Goal: Task Accomplishment & Management: Complete application form

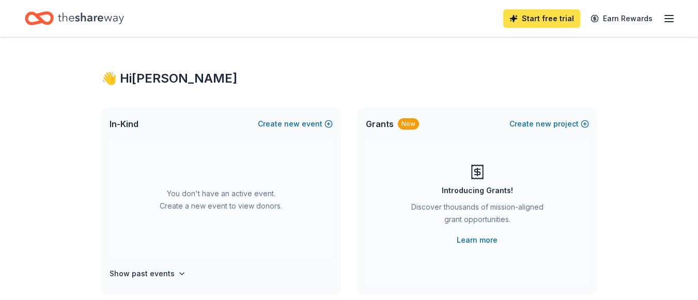
click at [568, 11] on link "Start free trial" at bounding box center [542, 18] width 77 height 19
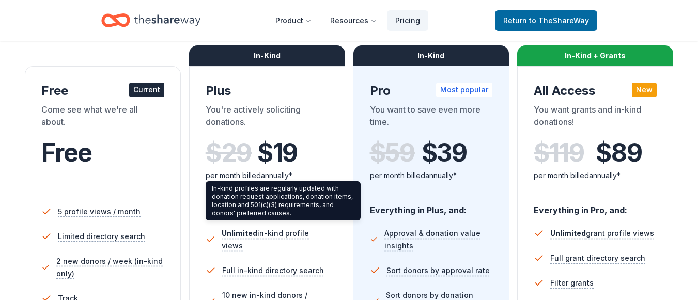
scroll to position [155, 0]
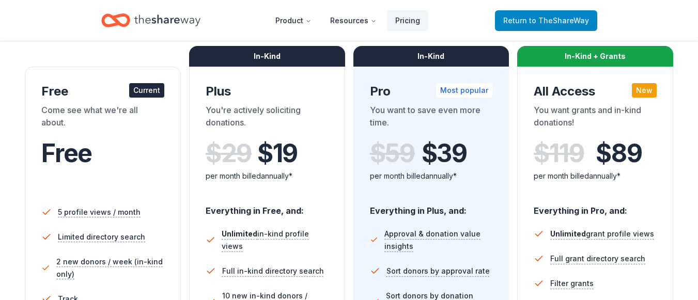
click at [541, 22] on span "to TheShareWay" at bounding box center [559, 20] width 60 height 9
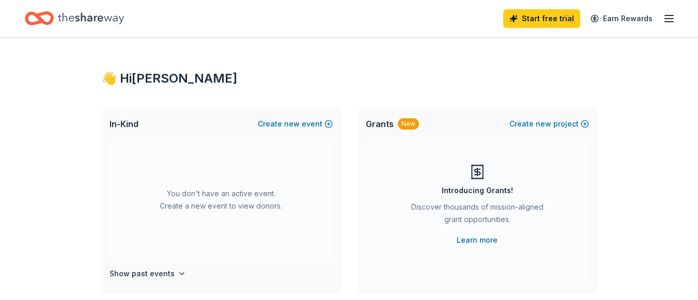
click at [665, 18] on icon "button" at bounding box center [669, 18] width 12 height 12
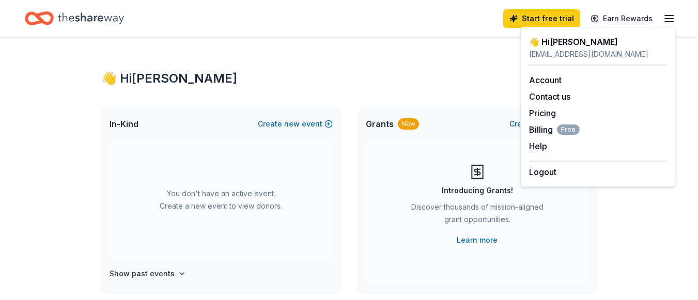
click at [396, 72] on div "👋 Hi [PERSON_NAME]" at bounding box center [349, 78] width 496 height 17
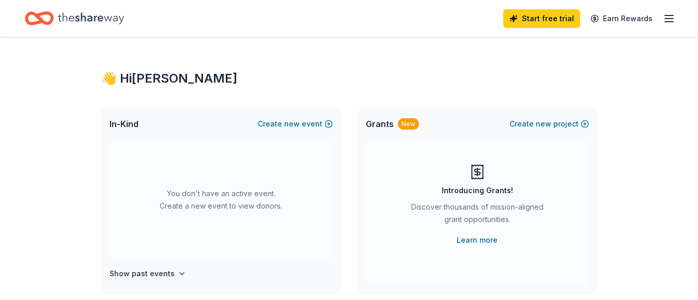
click at [83, 11] on icon "Home" at bounding box center [91, 18] width 66 height 21
click at [100, 20] on icon "Home" at bounding box center [91, 18] width 66 height 21
click at [118, 126] on span "In-Kind" at bounding box center [124, 124] width 29 height 12
click at [537, 12] on link "Start free trial" at bounding box center [542, 18] width 77 height 19
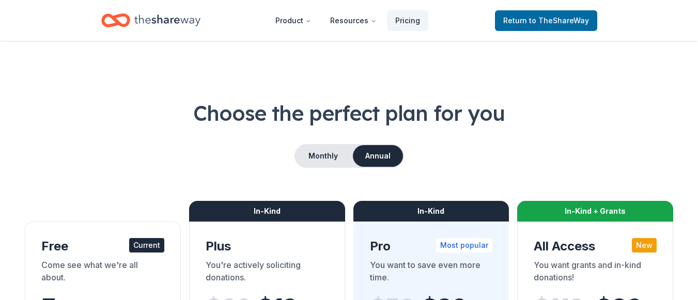
click at [607, 127] on h1 "Choose the perfect plan for you" at bounding box center [349, 113] width 649 height 29
click at [149, 21] on icon "Home" at bounding box center [167, 20] width 66 height 21
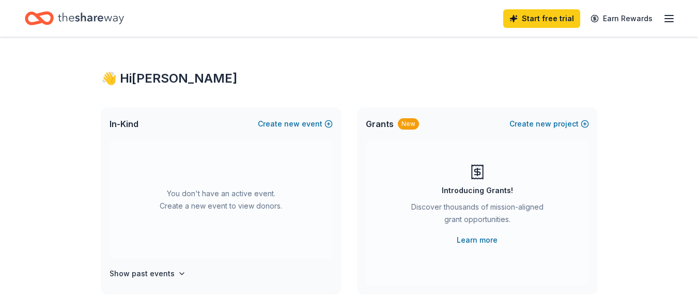
click at [93, 22] on icon "Home" at bounding box center [91, 18] width 66 height 21
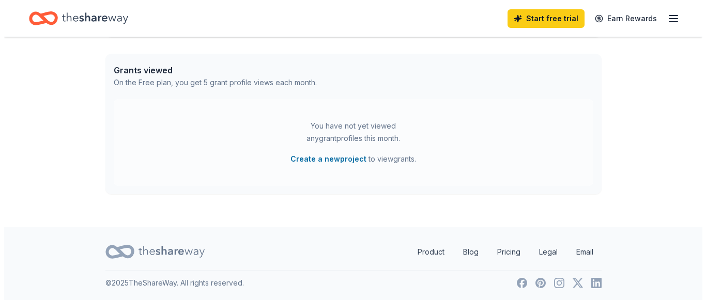
scroll to position [415, 0]
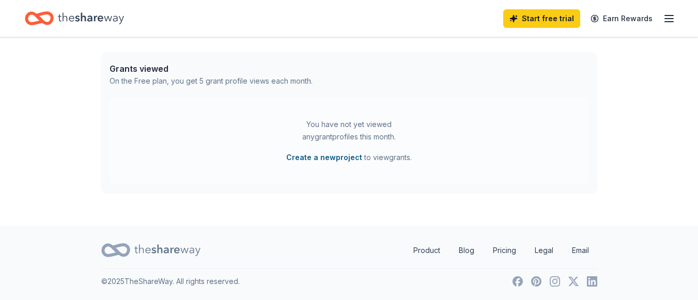
click at [324, 160] on button "Create a new project" at bounding box center [324, 157] width 76 height 12
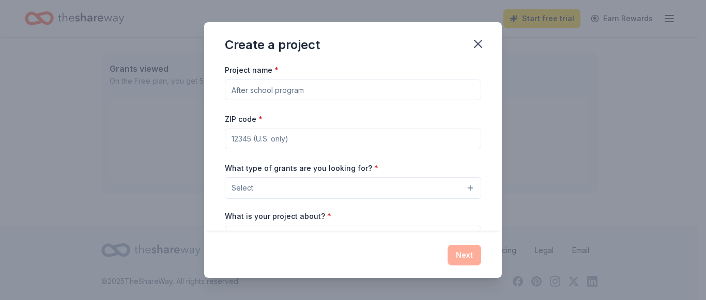
click at [313, 91] on input "Project name *" at bounding box center [353, 90] width 256 height 21
type input "Turkey Trot"
click at [292, 141] on input "ZIP code *" at bounding box center [353, 139] width 256 height 21
type input "02893"
click at [316, 189] on button "Select" at bounding box center [353, 188] width 256 height 22
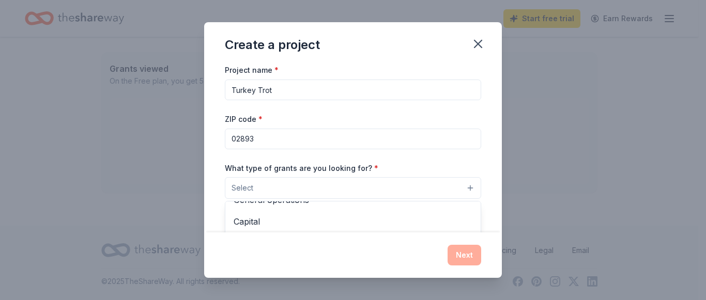
scroll to position [19, 0]
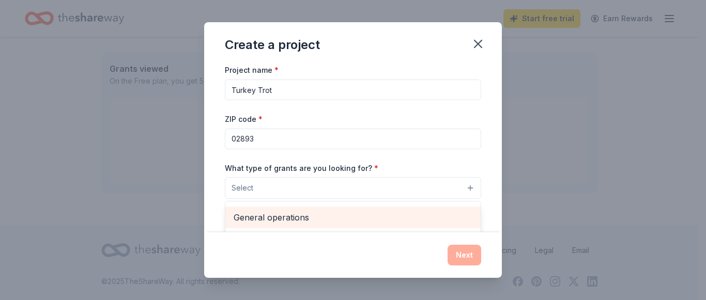
click at [316, 218] on span "General operations" at bounding box center [353, 217] width 239 height 13
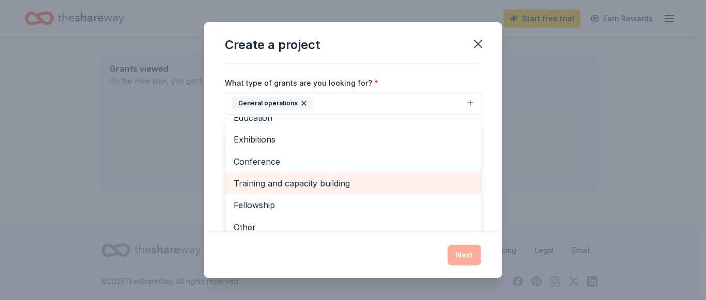
scroll to position [103, 0]
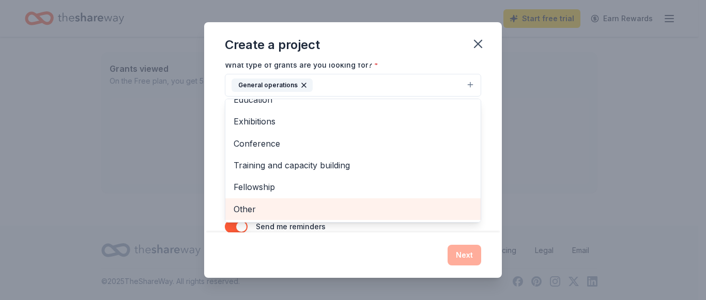
click at [233, 209] on div "Other" at bounding box center [352, 210] width 255 height 22
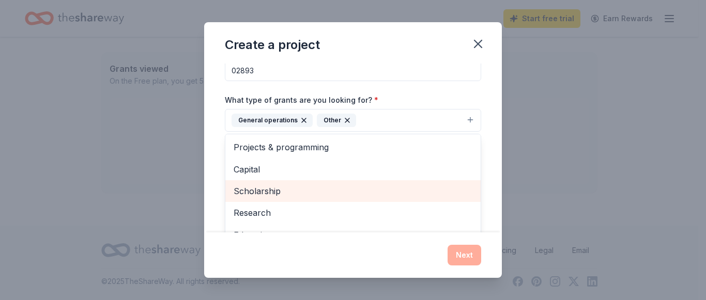
scroll to position [29, 0]
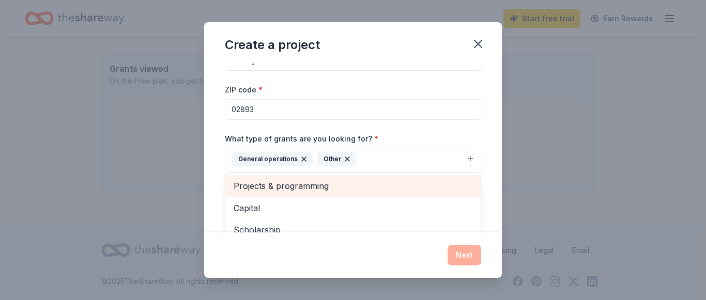
click at [310, 182] on span "Projects & programming" at bounding box center [353, 185] width 239 height 13
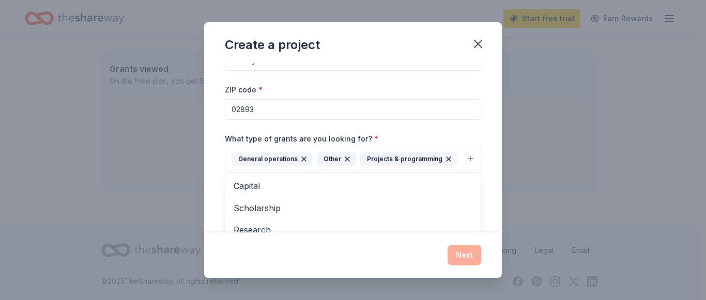
scroll to position [81, 0]
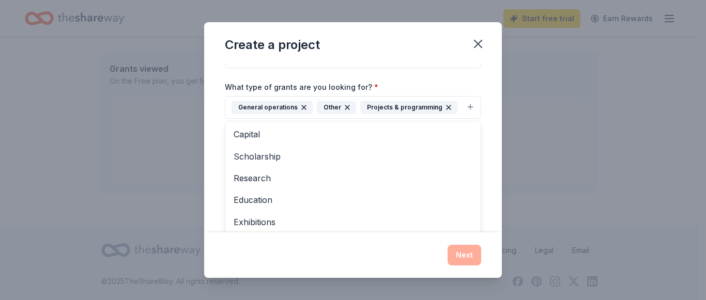
click at [487, 88] on div "Project name * [GEOGRAPHIC_DATA] Trot ZIP code * 02893 What type of grants are …" at bounding box center [353, 148] width 298 height 169
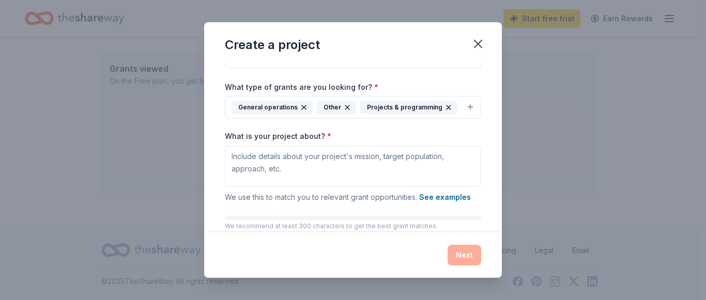
click at [447, 109] on icon "button" at bounding box center [449, 107] width 4 height 4
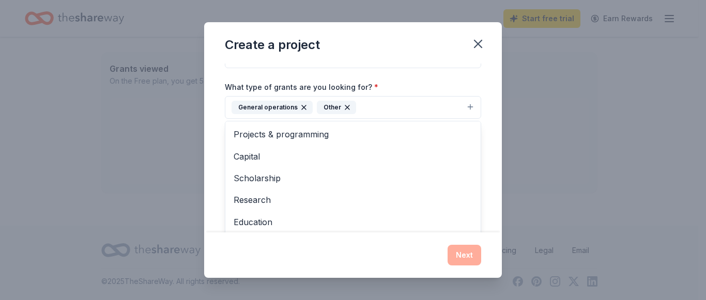
click at [489, 87] on div "Project name * Turkey Trot ZIP code * 02893 What type of grants are you looking…" at bounding box center [353, 148] width 298 height 169
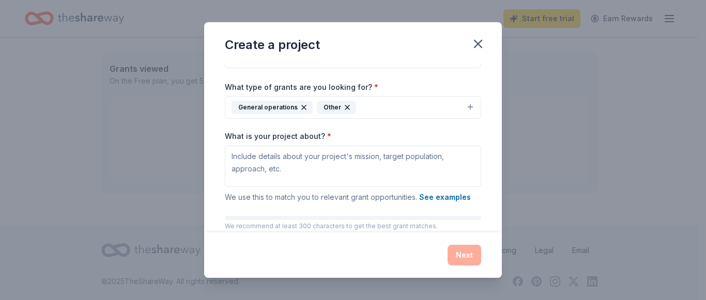
click at [347, 126] on div "Project name * Turkey Trot ZIP code * 02893 What type of grants are you looking…" at bounding box center [353, 124] width 256 height 285
click at [335, 135] on div "What is your project about? * We use this to match you to relevant grant opport…" at bounding box center [353, 167] width 256 height 72
click at [313, 146] on textarea "What is your project about? *" at bounding box center [353, 166] width 256 height 41
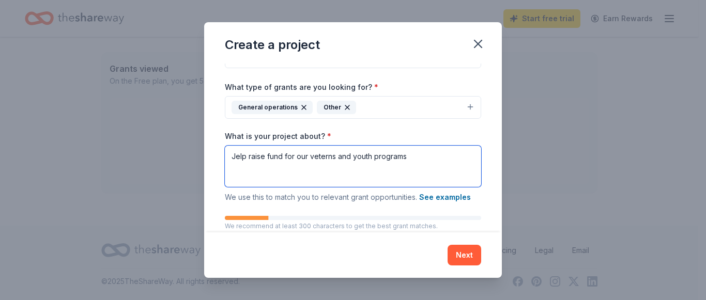
drag, startPoint x: 241, startPoint y: 160, endPoint x: 239, endPoint y: 174, distance: 14.6
click at [239, 174] on textarea "Jelp raise fund for our veterns and youth programs" at bounding box center [353, 166] width 256 height 41
click at [235, 159] on textarea "Jelp raise fund for our veterns and youth programs" at bounding box center [353, 166] width 256 height 41
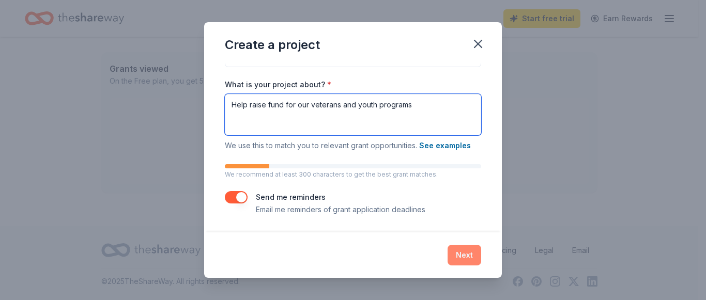
type textarea "Help raise fund for our veterans and youth programs"
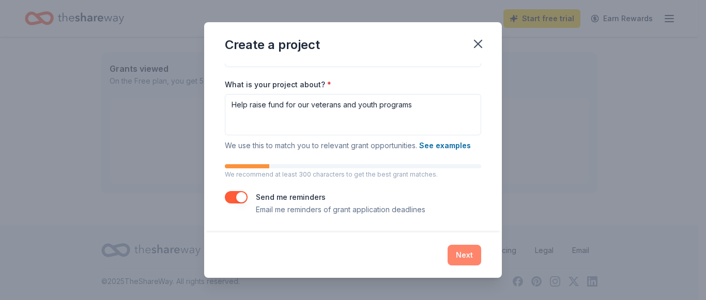
click at [468, 255] on button "Next" at bounding box center [465, 255] width 34 height 21
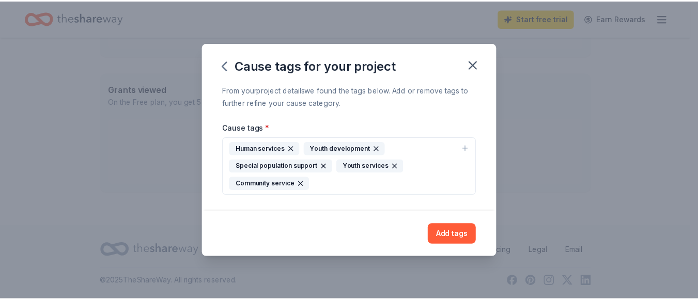
scroll to position [0, 0]
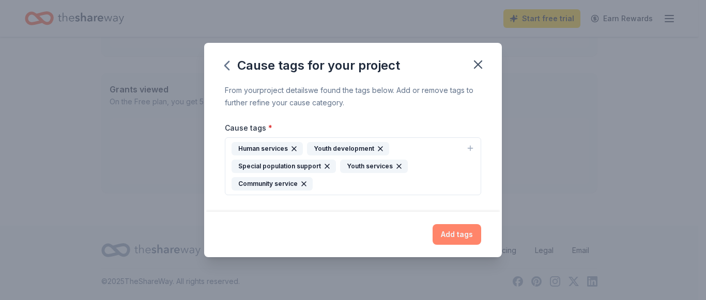
click at [462, 235] on button "Add tags" at bounding box center [457, 234] width 49 height 21
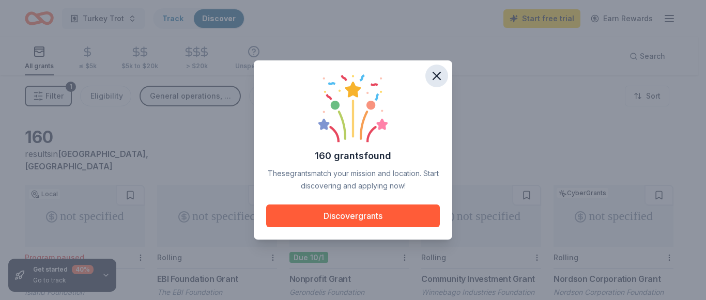
click at [436, 77] on icon "button" at bounding box center [436, 75] width 7 height 7
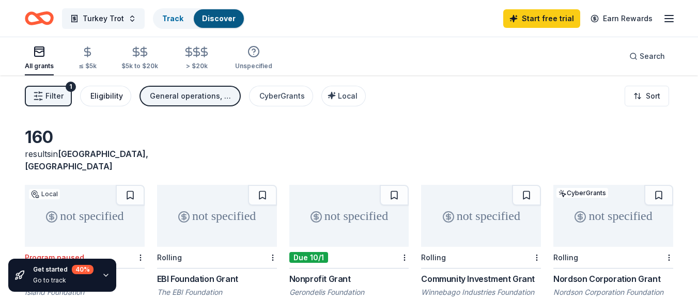
click at [102, 98] on div "Eligibility" at bounding box center [106, 96] width 33 height 12
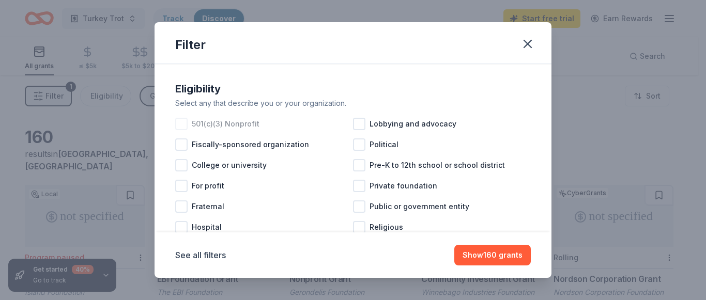
click at [188, 120] on div "501(c)(3) Nonprofit" at bounding box center [264, 124] width 178 height 21
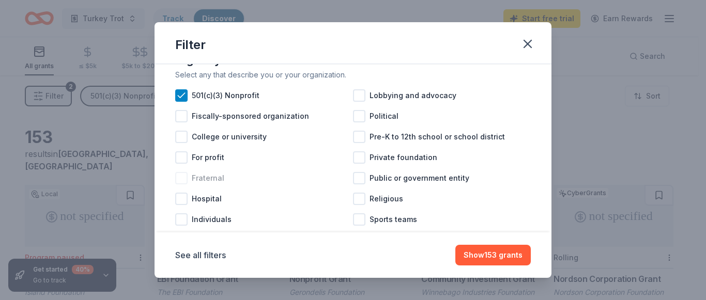
scroll to position [52, 0]
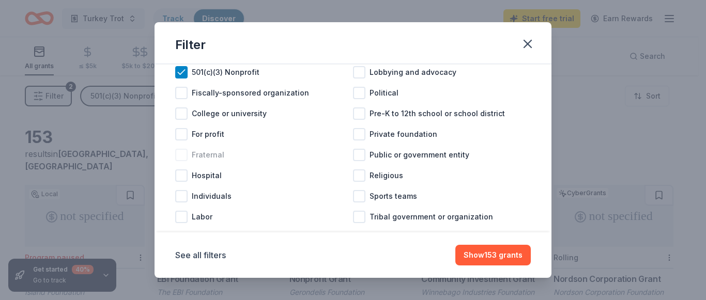
click at [181, 149] on div at bounding box center [181, 155] width 12 height 12
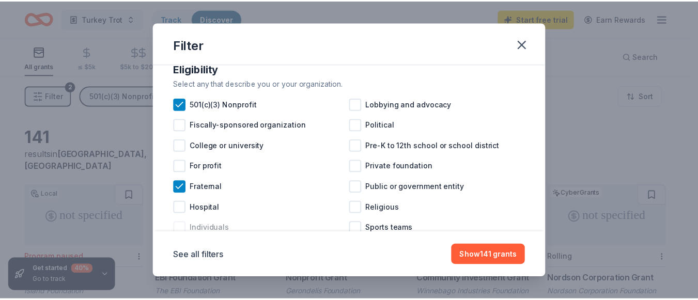
scroll to position [71, 0]
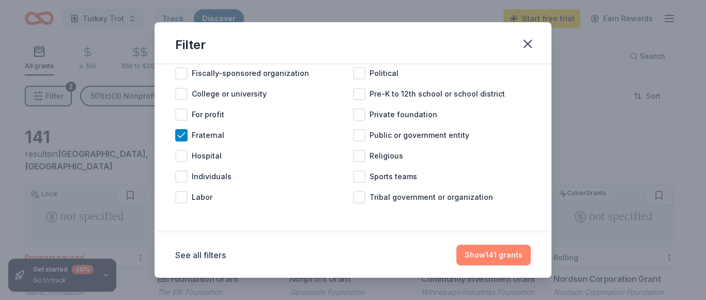
click at [484, 263] on button "Show 141 grants" at bounding box center [493, 255] width 74 height 21
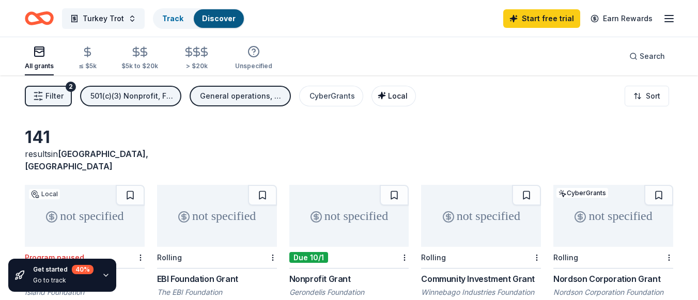
click at [391, 100] on span "Local" at bounding box center [398, 95] width 20 height 9
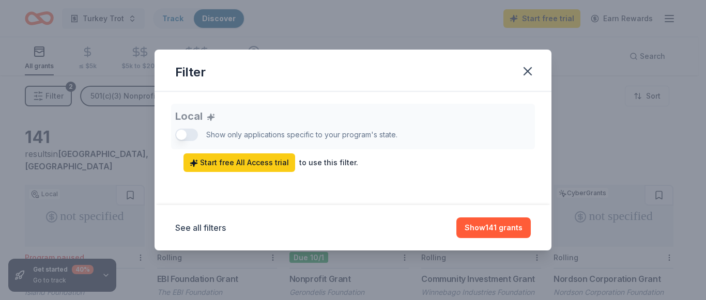
click at [195, 136] on div "Local Show only applications specific to your program's state. Start free All A…" at bounding box center [353, 138] width 356 height 68
click at [523, 75] on icon "button" at bounding box center [528, 71] width 14 height 14
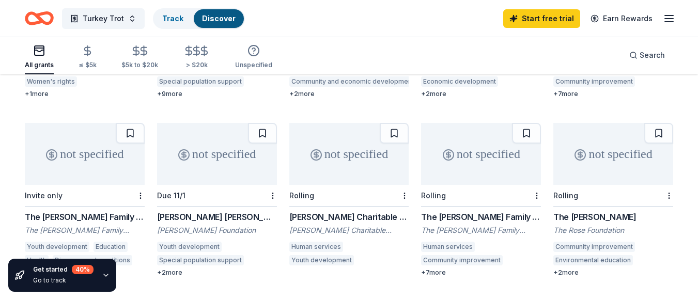
scroll to position [258, 0]
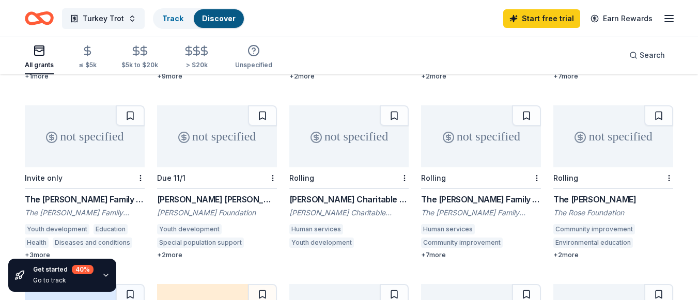
click at [327, 193] on div "Joey Logano Charitable Grant" at bounding box center [349, 199] width 120 height 12
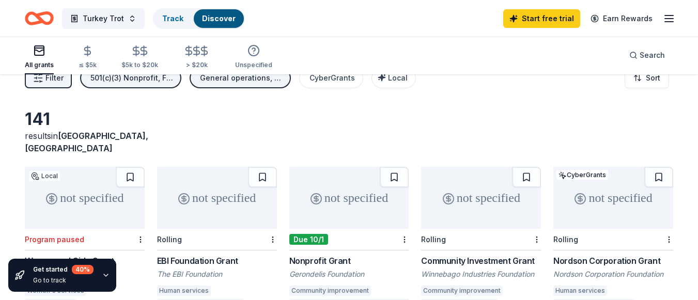
scroll to position [0, 0]
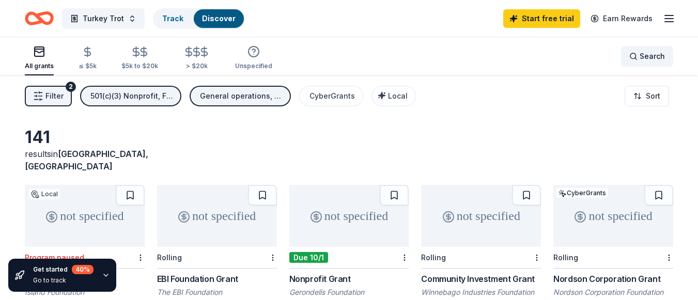
click at [644, 53] on span "Search" at bounding box center [652, 56] width 25 height 12
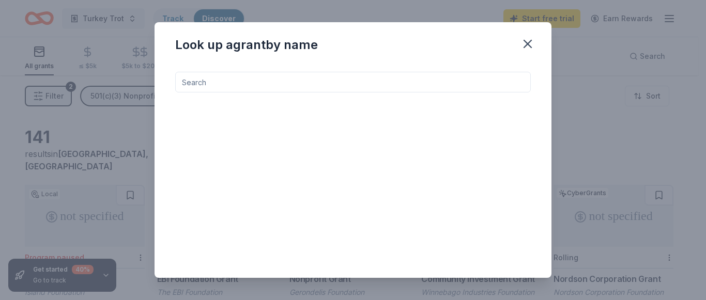
click at [210, 80] on input at bounding box center [353, 82] width 356 height 21
type input "raffle"
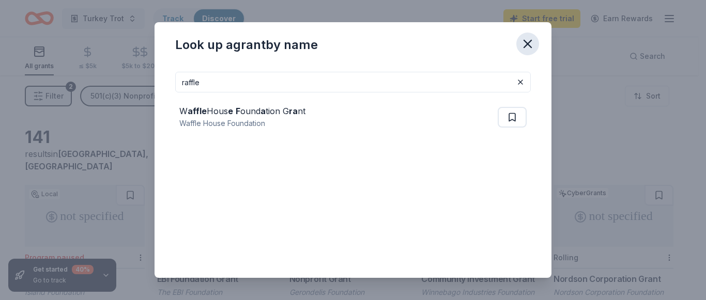
click at [529, 39] on icon "button" at bounding box center [528, 44] width 14 height 14
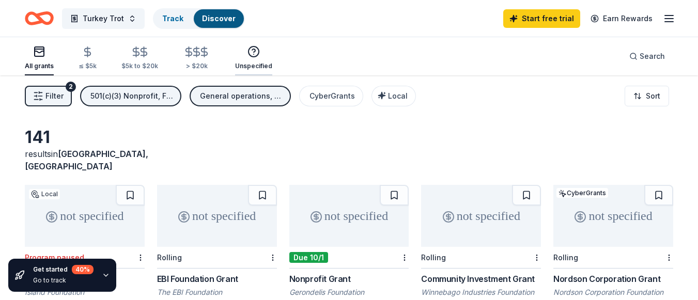
click at [248, 50] on icon "button" at bounding box center [254, 51] width 12 height 12
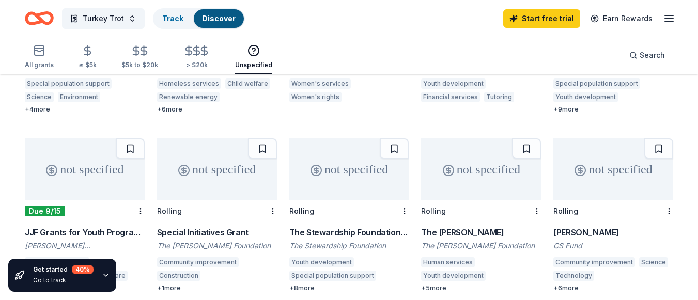
scroll to position [546, 0]
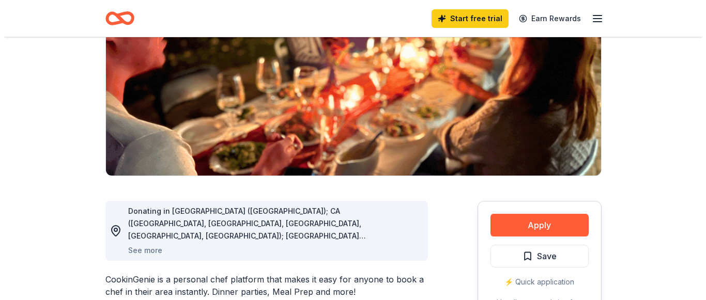
scroll to position [155, 0]
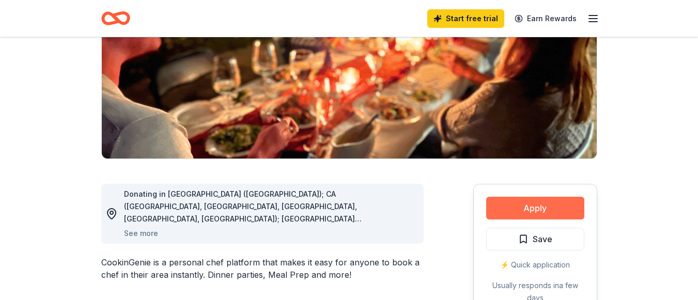
click at [530, 200] on button "Apply" at bounding box center [535, 208] width 98 height 23
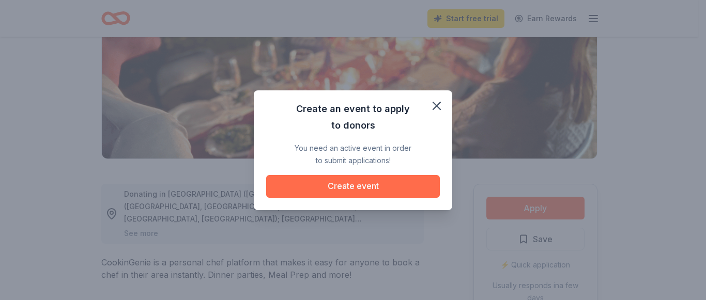
click at [402, 185] on button "Create event" at bounding box center [353, 186] width 174 height 23
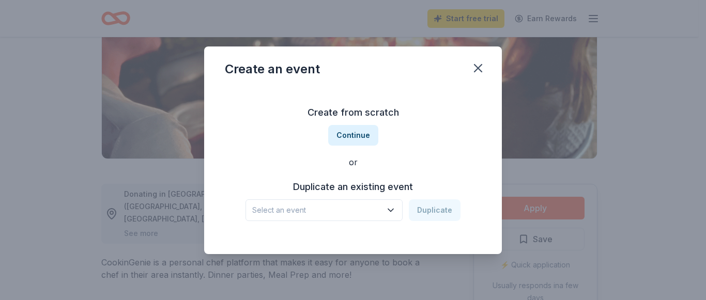
click at [394, 211] on icon "button" at bounding box center [391, 210] width 10 height 10
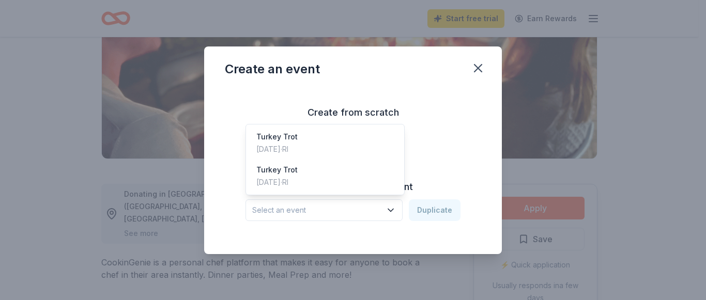
click at [348, 215] on span "Select an event" at bounding box center [316, 210] width 129 height 12
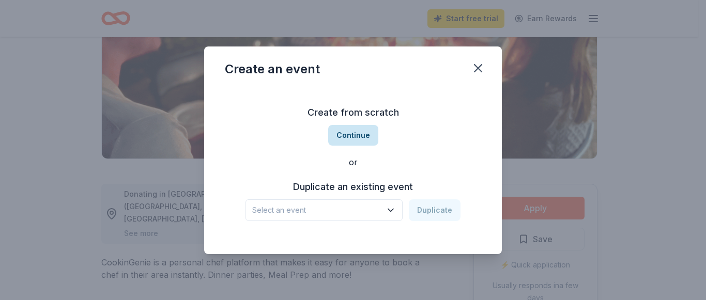
click at [347, 134] on button "Continue" at bounding box center [353, 135] width 50 height 21
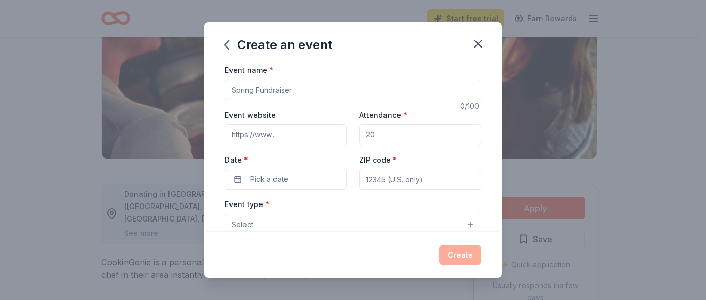
click at [289, 82] on input "Event name *" at bounding box center [353, 90] width 256 height 21
type input "Turkey Trot"
click at [378, 131] on input "Attendance *" at bounding box center [420, 135] width 122 height 21
type input "200"
click at [235, 185] on button "Pick a date" at bounding box center [286, 179] width 122 height 21
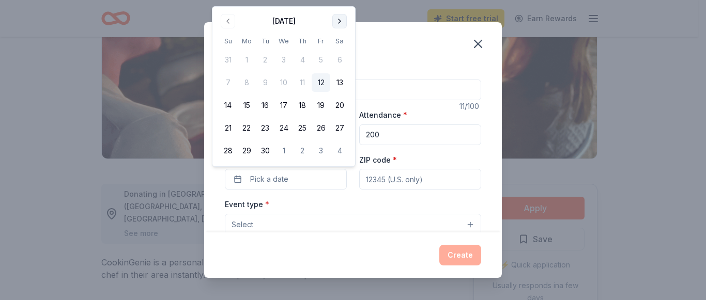
click at [345, 17] on button "Go to next month" at bounding box center [339, 21] width 14 height 14
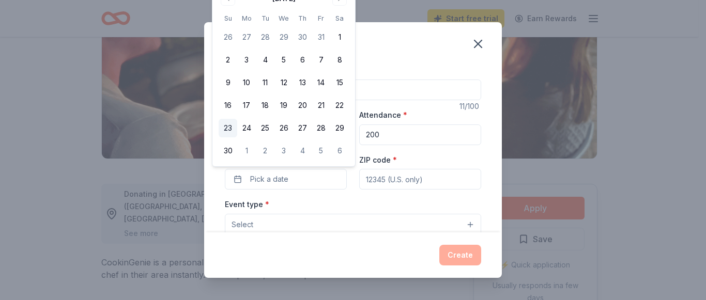
click at [229, 128] on button "23" at bounding box center [228, 128] width 19 height 19
click at [388, 180] on input "ZIP code *" at bounding box center [420, 179] width 122 height 21
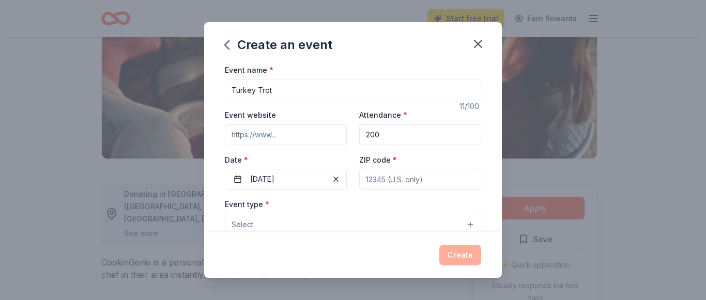
type input "02893"
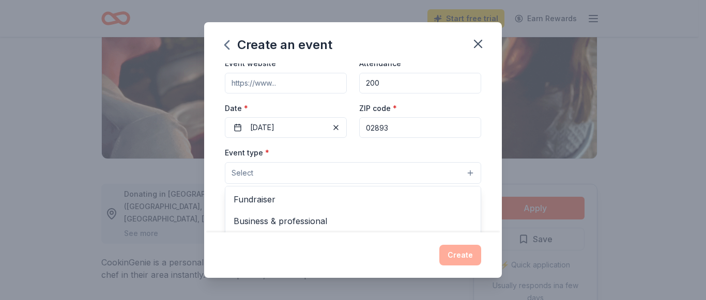
click at [464, 169] on button "Select" at bounding box center [353, 173] width 256 height 22
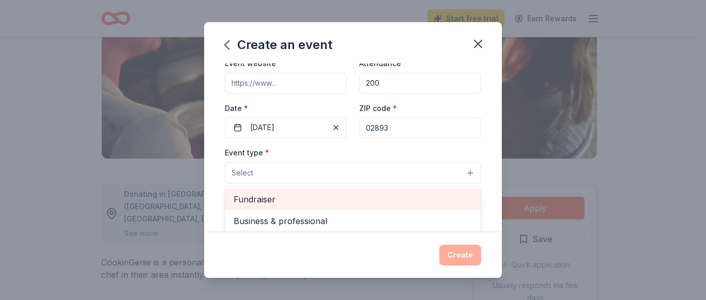
click at [318, 193] on span "Fundraiser" at bounding box center [353, 199] width 239 height 13
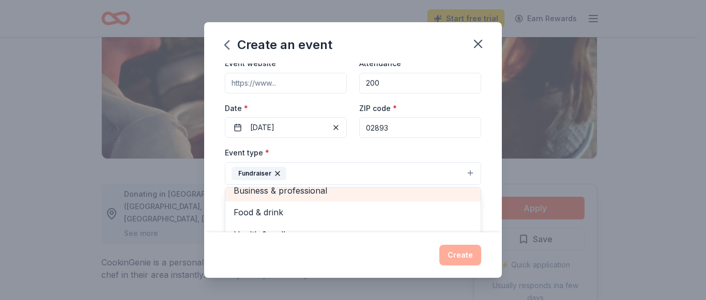
scroll to position [12, 0]
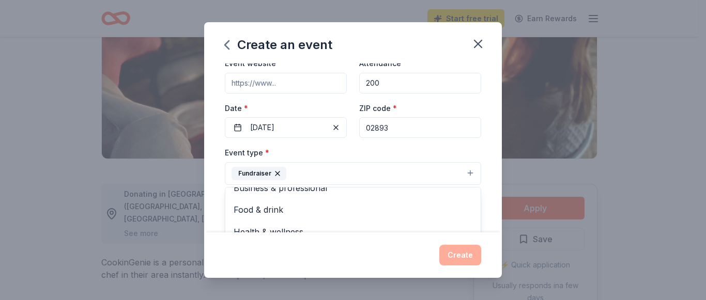
click at [478, 180] on div "Event name * Turkey Trot 11 /100 Event website Attendance * 200 Date * 11/23/20…" at bounding box center [353, 148] width 298 height 169
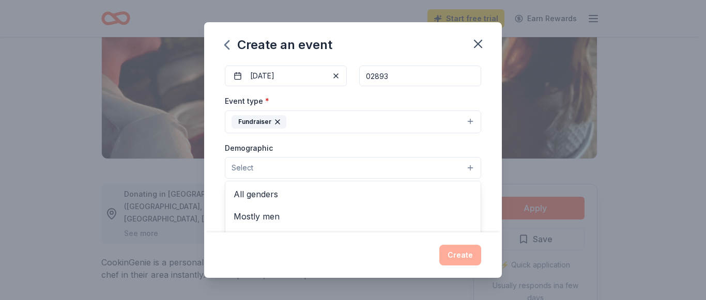
click at [463, 172] on button "Select" at bounding box center [353, 168] width 256 height 22
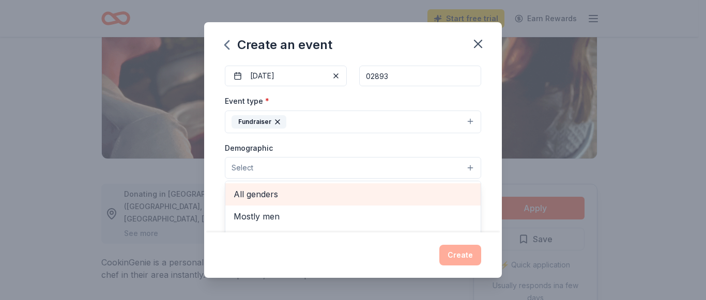
click at [293, 191] on span "All genders" at bounding box center [353, 194] width 239 height 13
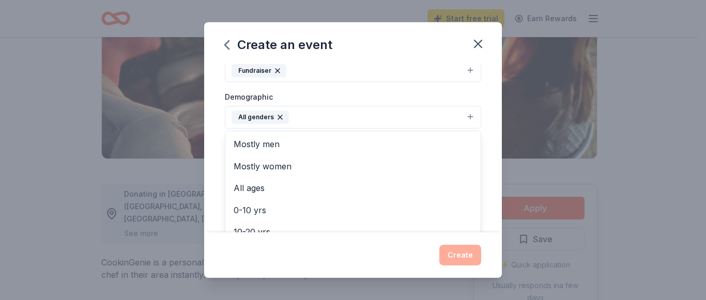
scroll to position [155, 0]
click at [483, 187] on div "Event name * Turkey Trot 11 /100 Event website Attendance * 200 Date * 11/23/20…" at bounding box center [353, 148] width 298 height 169
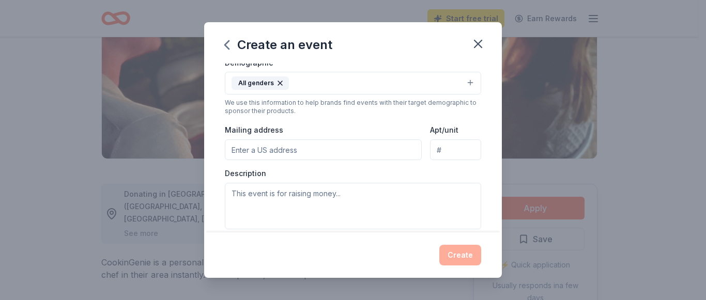
scroll to position [207, 0]
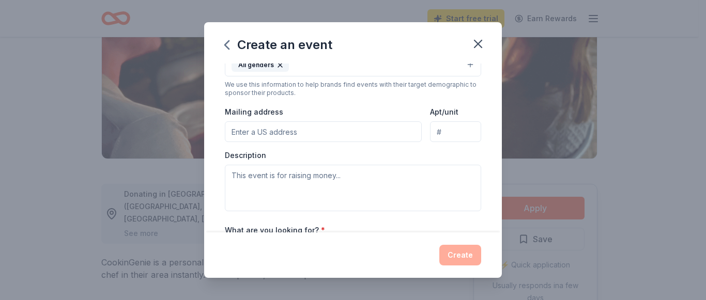
click at [246, 127] on input "Mailing address" at bounding box center [323, 131] width 197 height 21
type input "60 Clyde Street, West Warwick, RI, 02893"
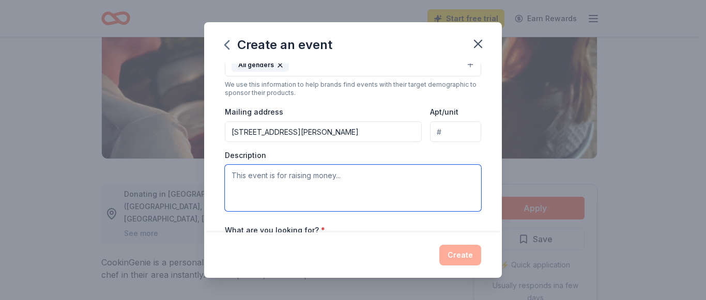
click at [264, 189] on textarea at bounding box center [353, 188] width 256 height 47
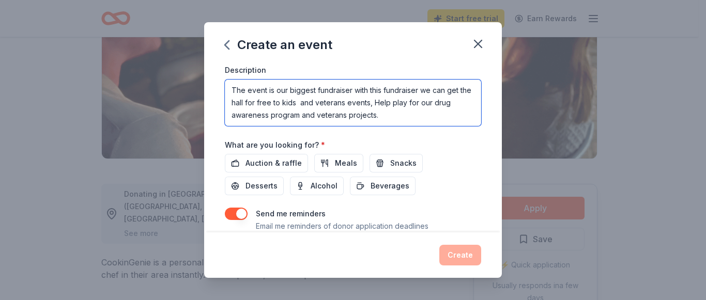
scroll to position [310, 0]
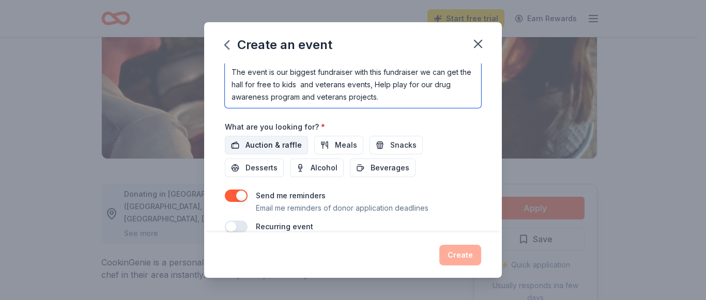
type textarea "The event is our biggest fundraiser with this fundraiser we can get the hall fo…"
click at [269, 143] on span "Auction & raffle" at bounding box center [274, 145] width 56 height 12
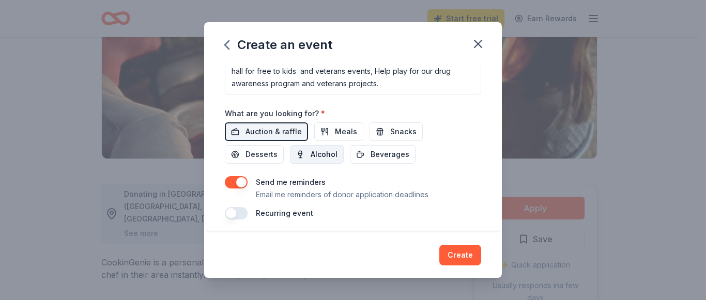
scroll to position [327, 0]
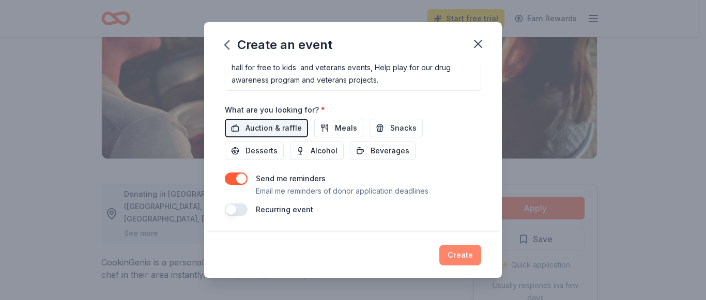
click at [466, 255] on button "Create" at bounding box center [460, 255] width 42 height 21
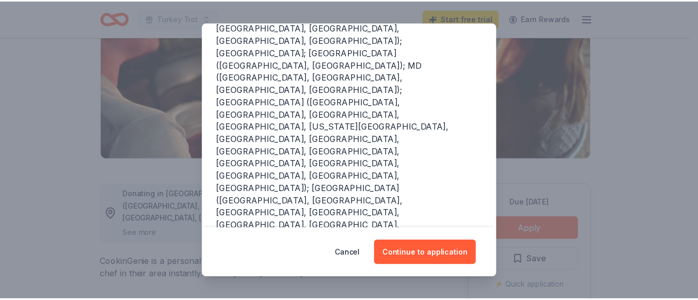
scroll to position [207, 0]
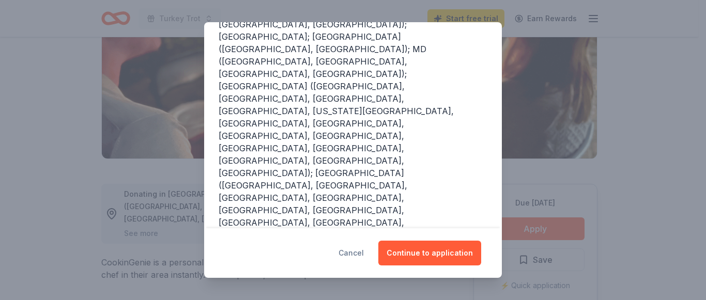
click at [352, 259] on button "Cancel" at bounding box center [351, 253] width 25 height 25
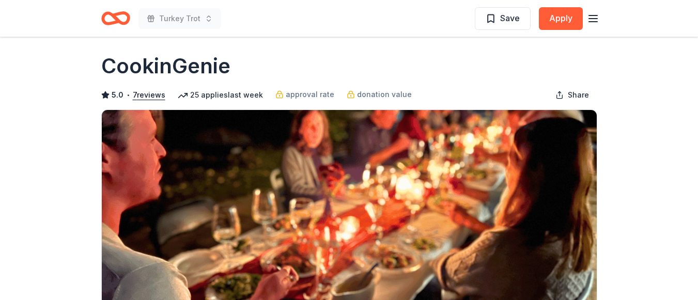
scroll to position [0, 0]
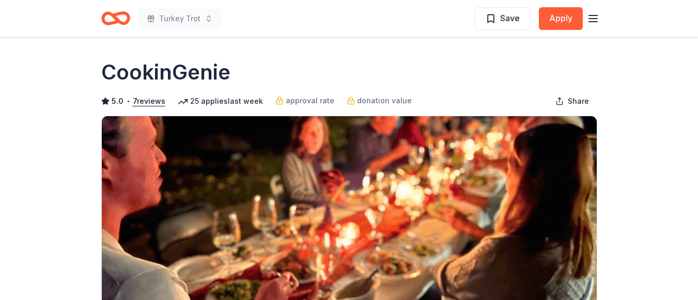
click at [121, 23] on icon "Home" at bounding box center [120, 18] width 16 height 10
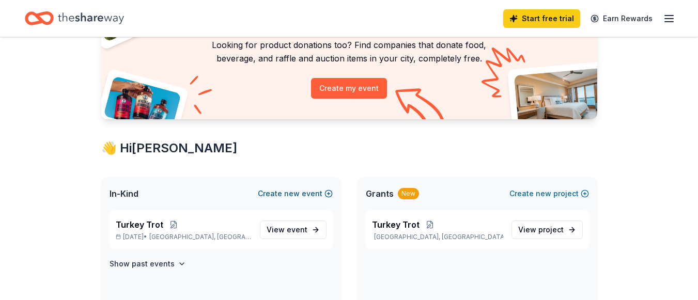
scroll to position [103, 0]
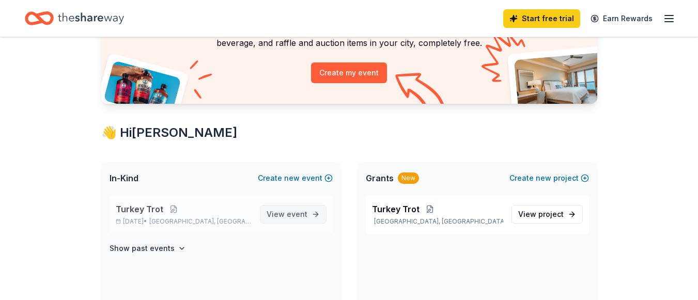
click at [296, 216] on span "event" at bounding box center [297, 214] width 21 height 9
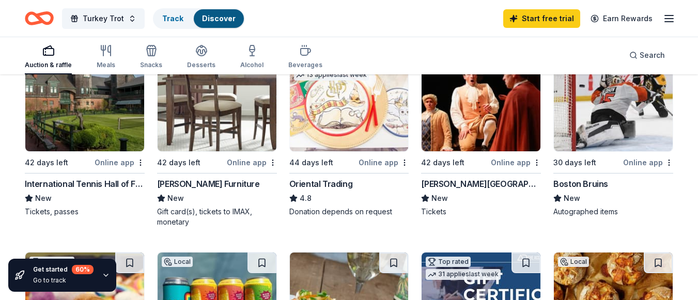
scroll to position [155, 0]
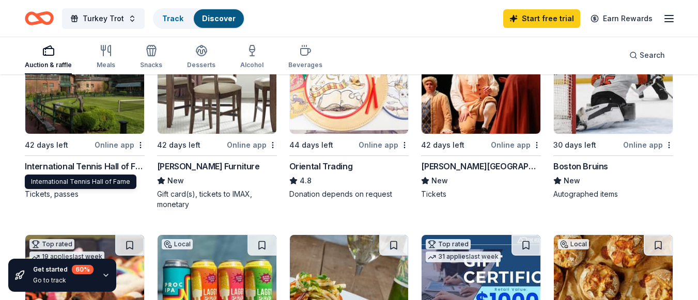
click at [460, 163] on div "Gamm Theatre" at bounding box center [481, 166] width 120 height 12
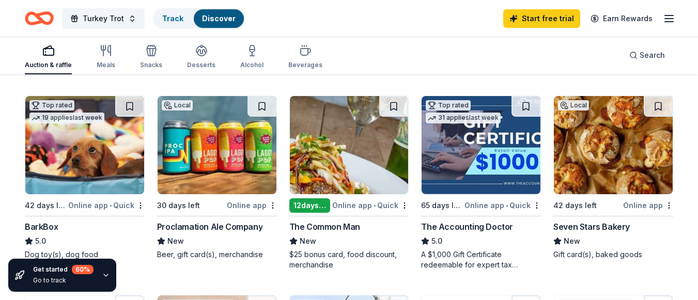
scroll to position [310, 0]
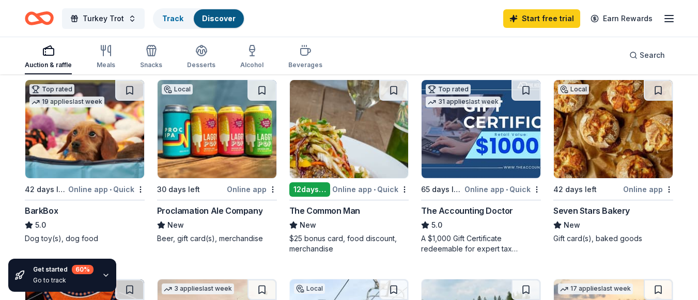
click at [657, 187] on div "Online app" at bounding box center [648, 189] width 50 height 13
click at [221, 208] on div "Proclamation Ale Company" at bounding box center [209, 211] width 105 height 12
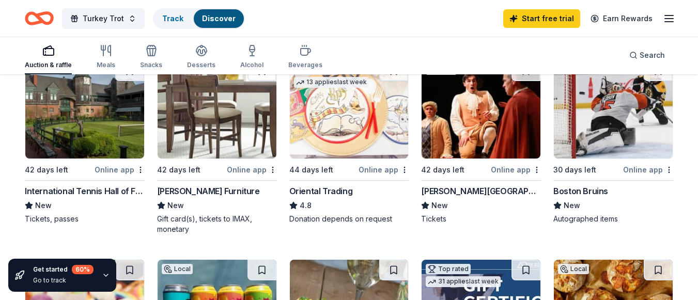
scroll to position [103, 0]
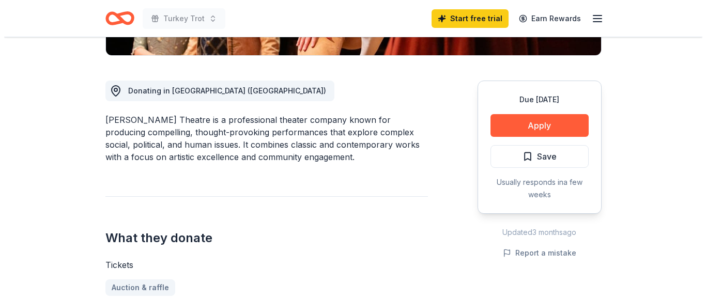
scroll to position [207, 0]
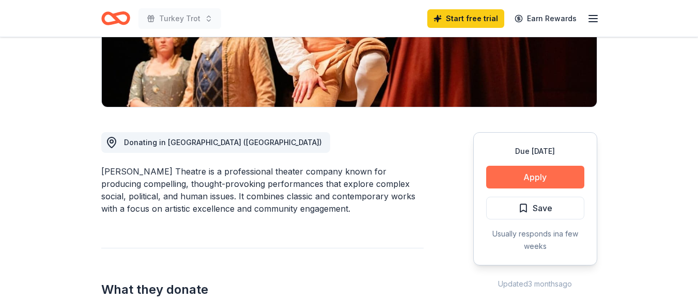
click at [541, 177] on button "Apply" at bounding box center [535, 177] width 98 height 23
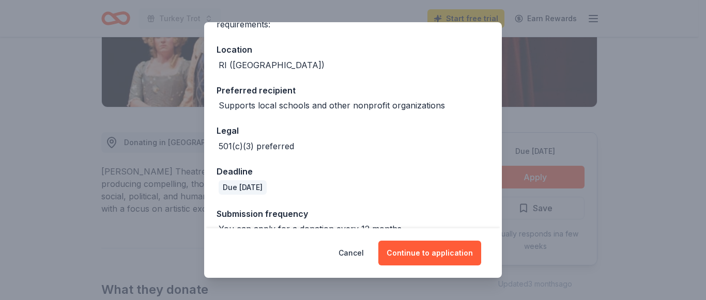
scroll to position [123, 0]
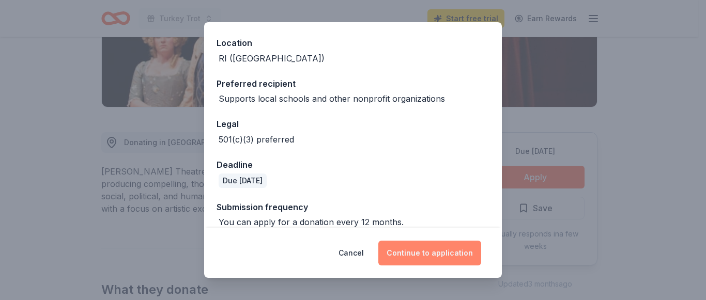
click at [435, 258] on button "Continue to application" at bounding box center [429, 253] width 103 height 25
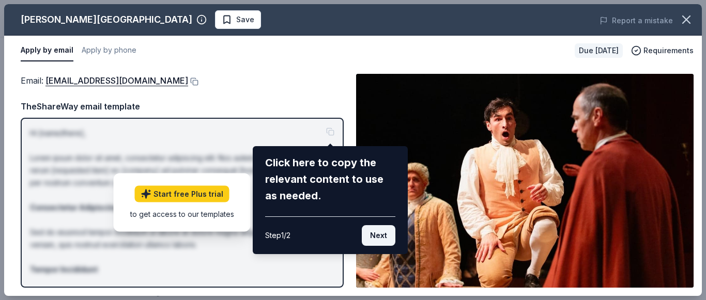
click at [379, 234] on button "Next" at bounding box center [379, 235] width 34 height 21
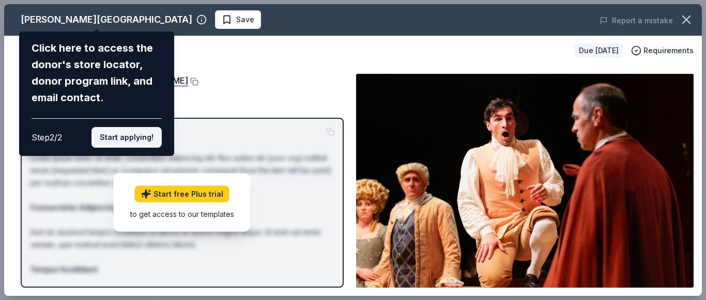
click at [131, 139] on button "Start applying!" at bounding box center [126, 137] width 70 height 21
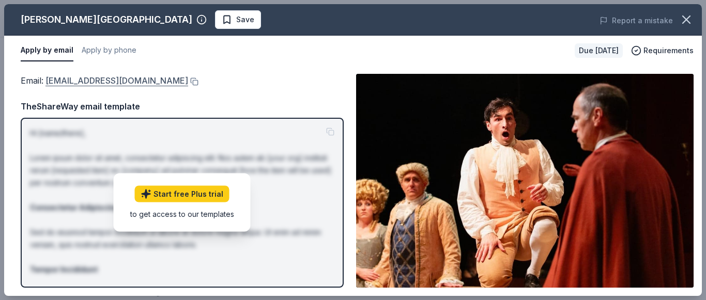
click at [108, 83] on link "info@gammtheatre.org" at bounding box center [116, 80] width 143 height 13
click at [110, 81] on link "info@gammtheatre.org" at bounding box center [116, 80] width 143 height 13
click at [486, 19] on div "Report a mistake" at bounding box center [566, 20] width 271 height 29
drag, startPoint x: 138, startPoint y: 80, endPoint x: 72, endPoint y: 80, distance: 65.7
click at [72, 80] on div "Email : info@gammtheatre.org" at bounding box center [182, 80] width 323 height 13
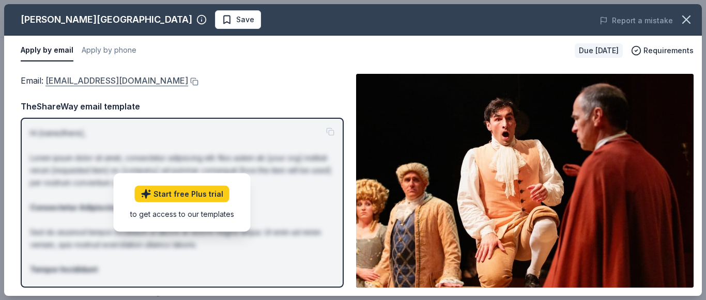
click at [92, 80] on link "info@gammtheatre.org" at bounding box center [116, 80] width 143 height 13
click at [104, 53] on button "Apply by phone" at bounding box center [109, 51] width 55 height 22
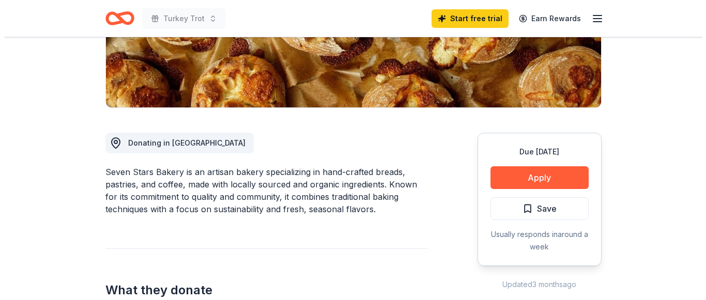
scroll to position [207, 0]
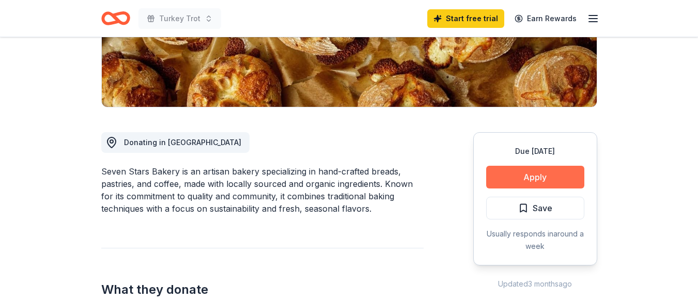
click at [538, 180] on button "Apply" at bounding box center [535, 177] width 98 height 23
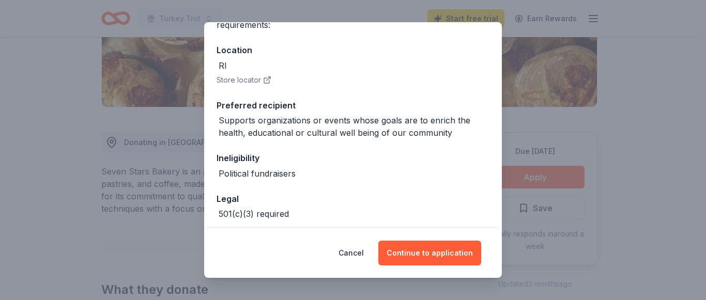
scroll to position [150, 0]
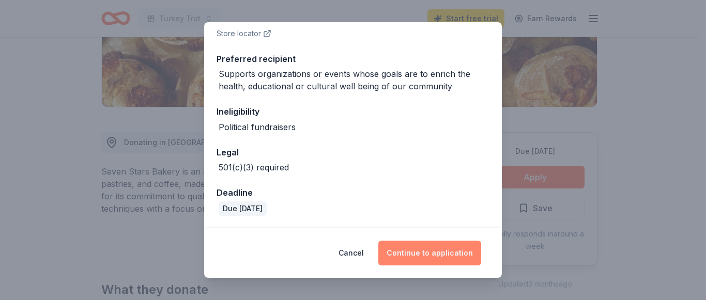
click at [449, 255] on button "Continue to application" at bounding box center [429, 253] width 103 height 25
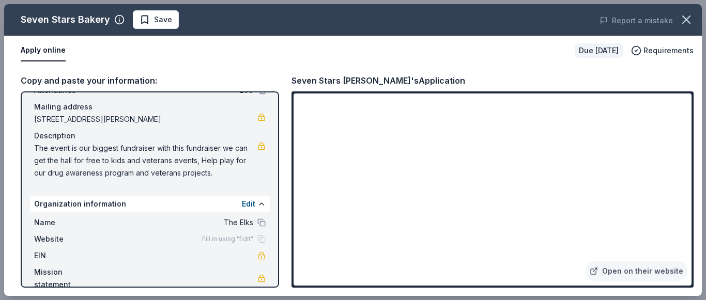
scroll to position [87, 0]
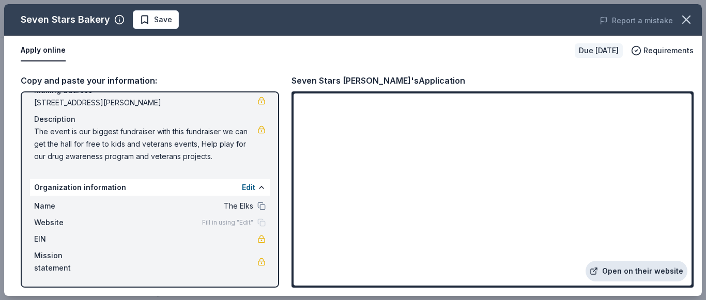
click at [649, 270] on link "Open on their website" at bounding box center [637, 271] width 102 height 21
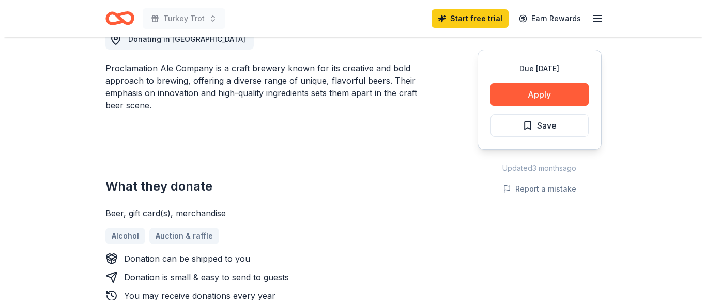
scroll to position [362, 0]
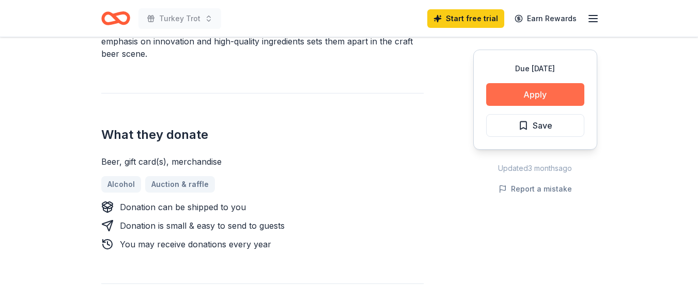
click at [528, 98] on button "Apply" at bounding box center [535, 94] width 98 height 23
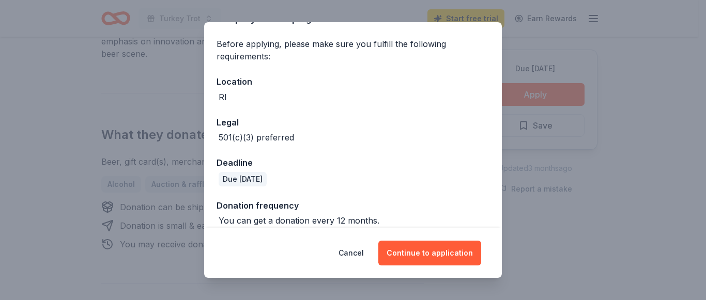
scroll to position [83, 0]
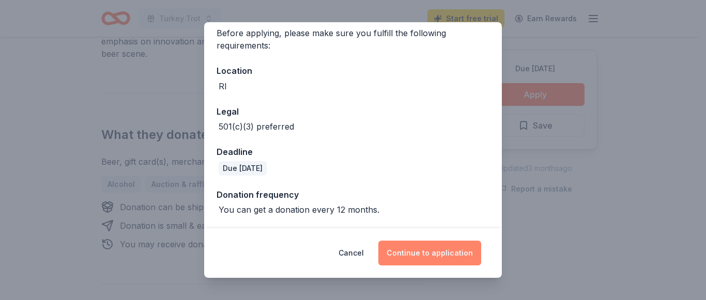
click at [434, 254] on button "Continue to application" at bounding box center [429, 253] width 103 height 25
